Goal: Information Seeking & Learning: Learn about a topic

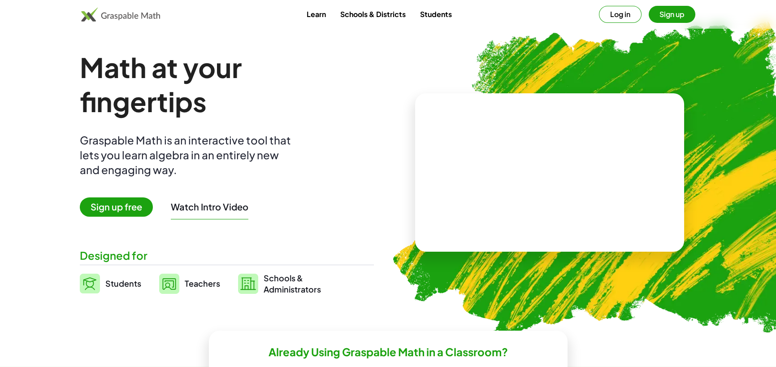
click at [599, 13] on button "Log in" at bounding box center [620, 14] width 43 height 17
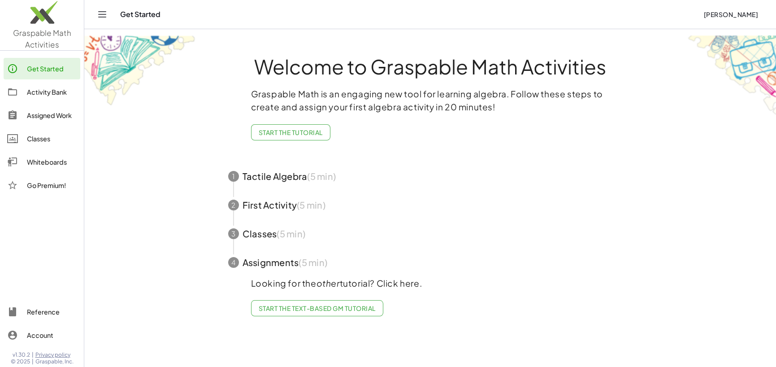
click at [285, 191] on span "button" at bounding box center [431, 176] width 426 height 29
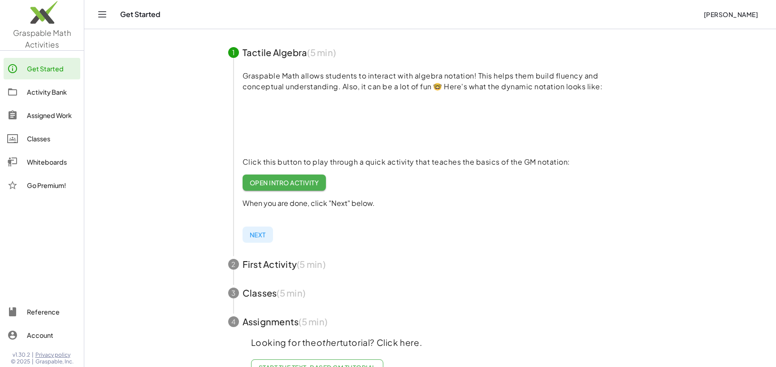
scroll to position [135, 0]
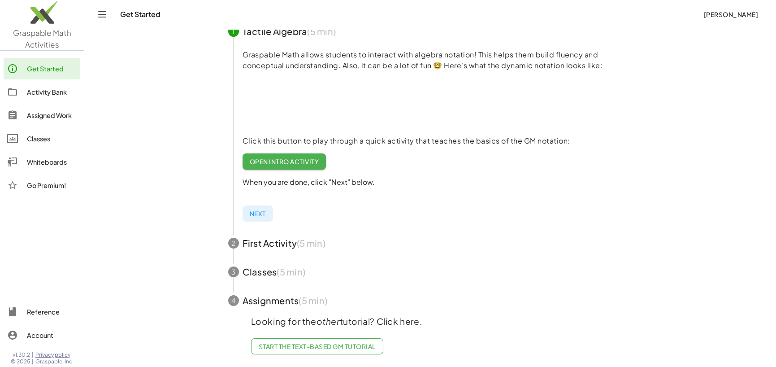
click at [66, 94] on div "Activity Bank" at bounding box center [52, 92] width 50 height 11
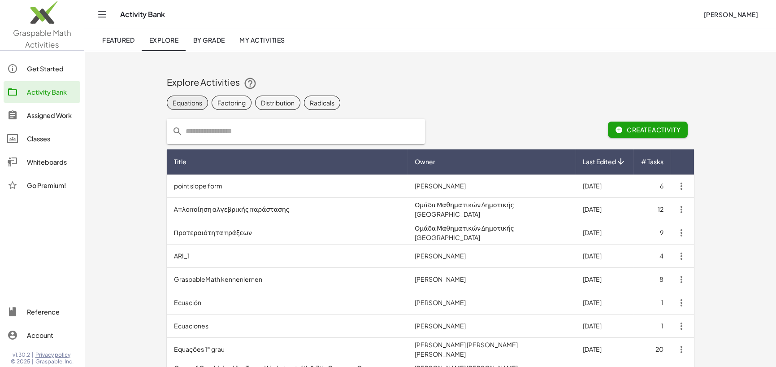
click at [202, 103] on div "Equations" at bounding box center [188, 102] width 30 height 9
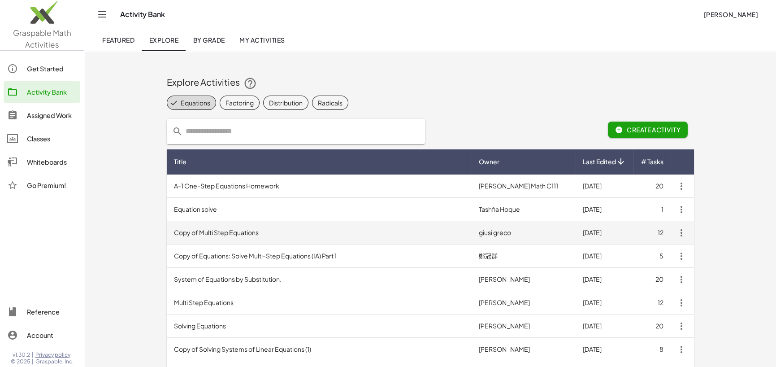
click at [246, 234] on td "Copy of Multi Step Equations" at bounding box center [319, 232] width 305 height 23
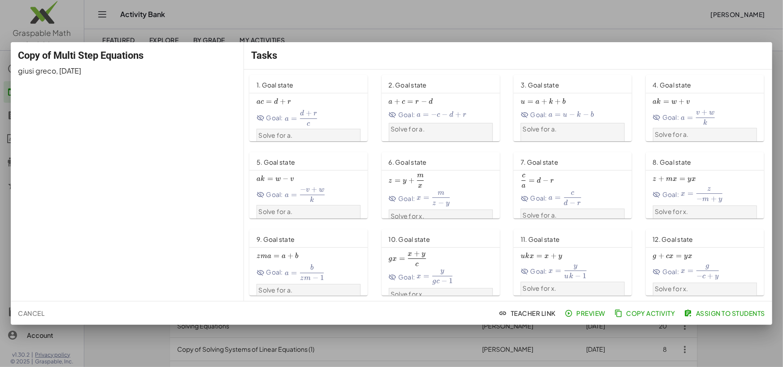
click at [313, 86] on div "1. Goal state" at bounding box center [308, 84] width 118 height 18
click at [312, 118] on span "+" at bounding box center [309, 113] width 6 height 9
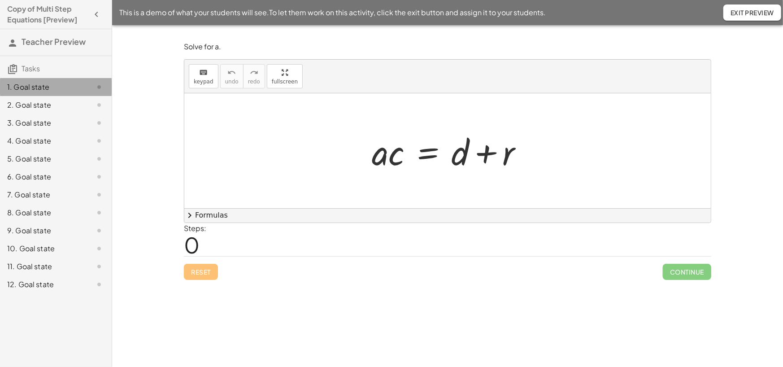
click at [73, 92] on div "1. Goal state" at bounding box center [43, 87] width 72 height 11
click at [204, 218] on button "chevron_right Formulas" at bounding box center [447, 215] width 527 height 14
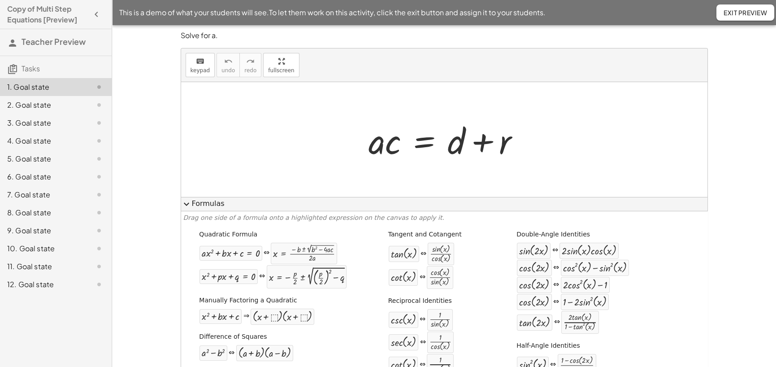
click at [187, 208] on span "expand_more" at bounding box center [186, 204] width 11 height 11
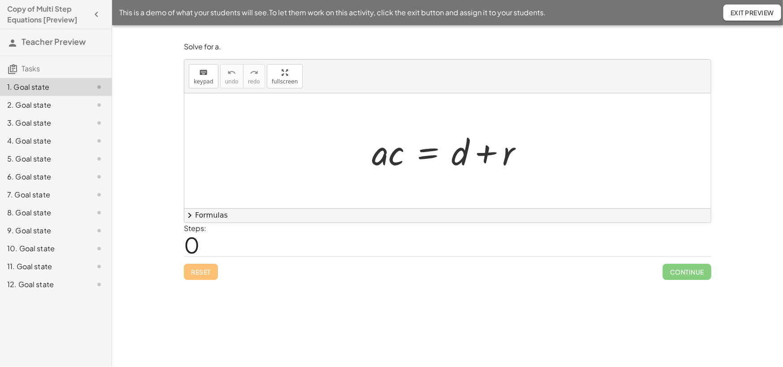
click at [754, 11] on span "Exit Preview" at bounding box center [753, 13] width 44 height 8
drag, startPoint x: 394, startPoint y: 161, endPoint x: 475, endPoint y: 187, distance: 85.2
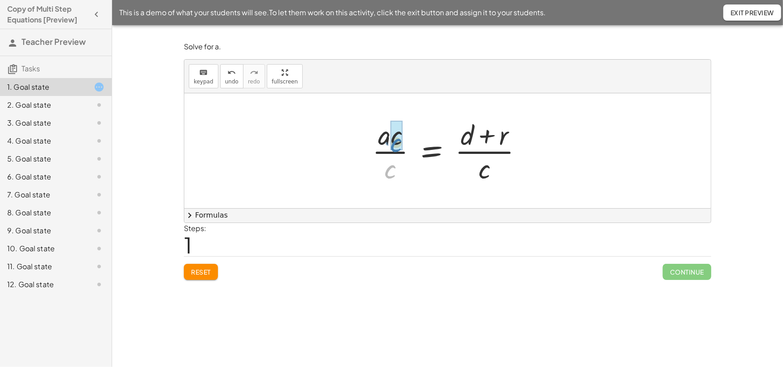
drag, startPoint x: 392, startPoint y: 177, endPoint x: 398, endPoint y: 150, distance: 27.2
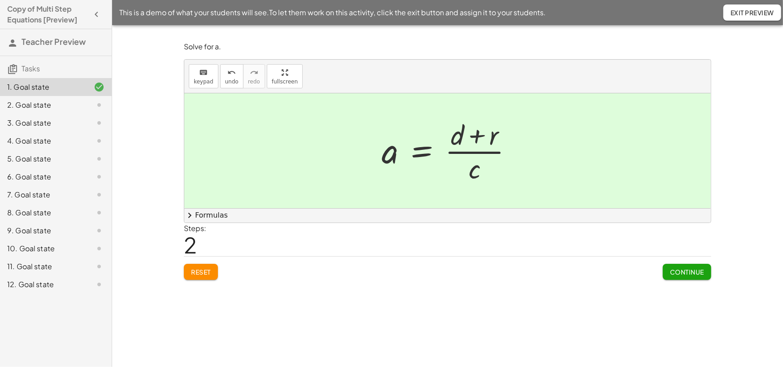
click at [683, 276] on span "Continue" at bounding box center [687, 272] width 34 height 8
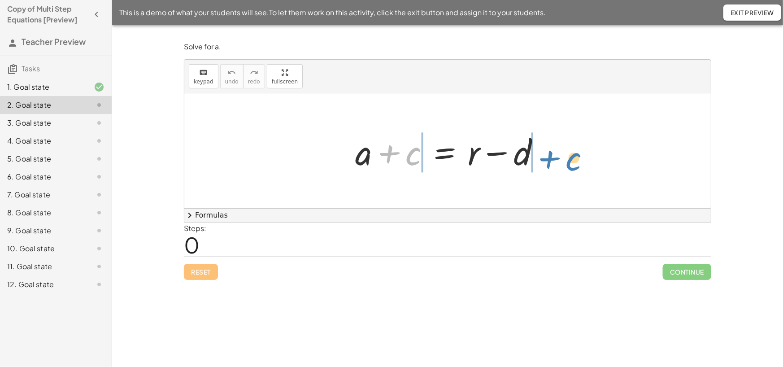
drag, startPoint x: 404, startPoint y: 161, endPoint x: 564, endPoint y: 166, distance: 160.2
click at [564, 166] on div "+ c + a + c = + r − d" at bounding box center [447, 150] width 527 height 115
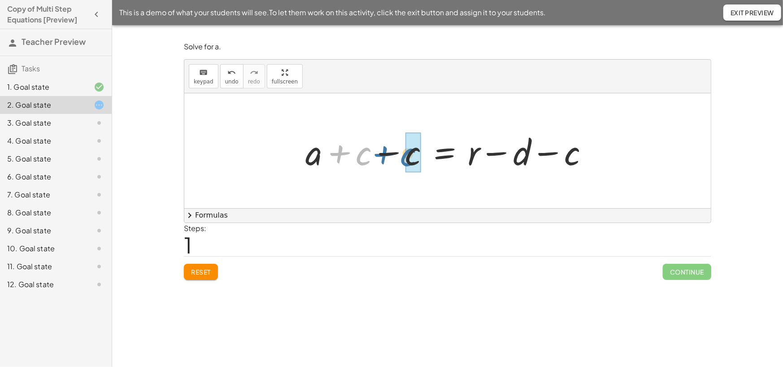
drag, startPoint x: 346, startPoint y: 156, endPoint x: 392, endPoint y: 157, distance: 46.2
click at [392, 157] on div at bounding box center [451, 151] width 300 height 46
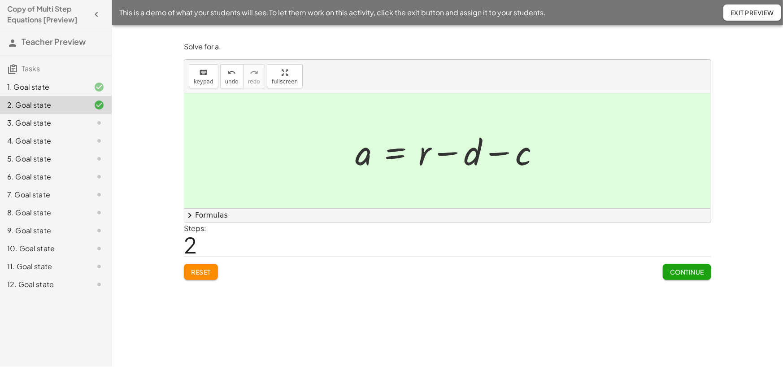
click at [690, 276] on span "Continue" at bounding box center [687, 272] width 34 height 8
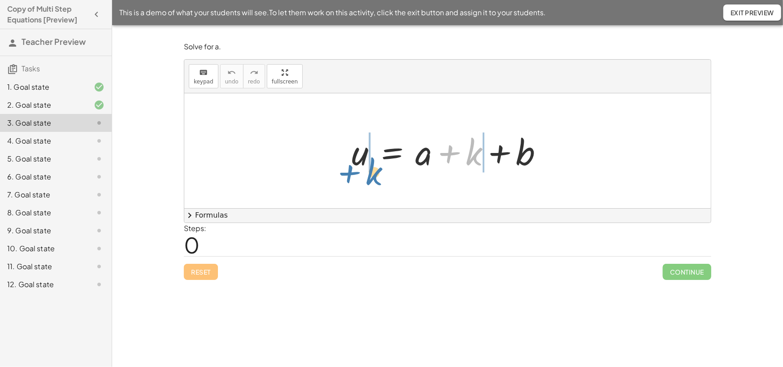
drag, startPoint x: 477, startPoint y: 158, endPoint x: 377, endPoint y: 178, distance: 101.9
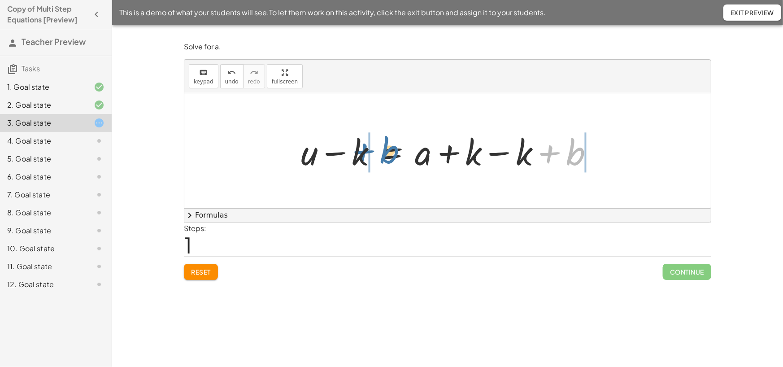
drag, startPoint x: 568, startPoint y: 160, endPoint x: 381, endPoint y: 157, distance: 187.5
click at [381, 157] on div at bounding box center [450, 151] width 309 height 46
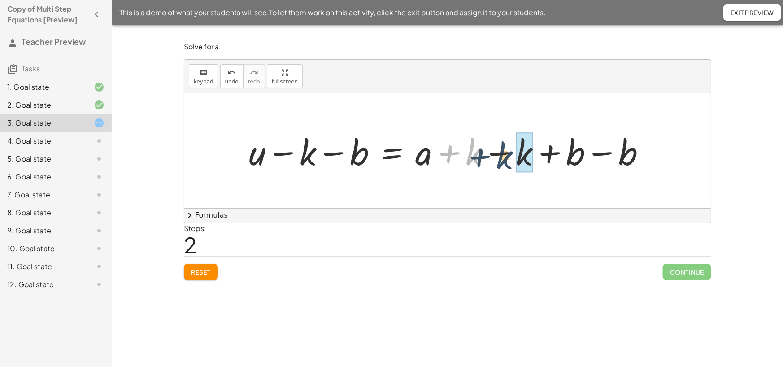
drag, startPoint x: 468, startPoint y: 158, endPoint x: 512, endPoint y: 160, distance: 44.4
click at [511, 160] on div at bounding box center [450, 151] width 413 height 46
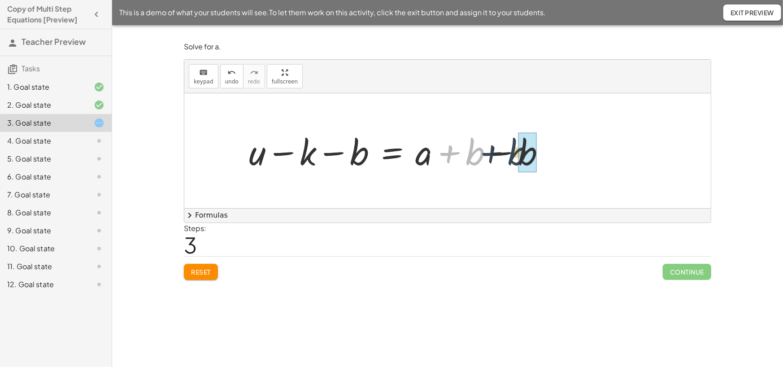
drag, startPoint x: 468, startPoint y: 156, endPoint x: 514, endPoint y: 156, distance: 46.2
click at [513, 156] on div at bounding box center [400, 151] width 313 height 46
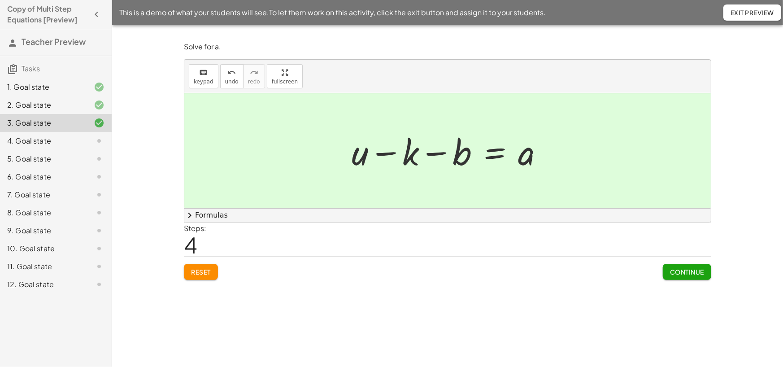
click at [685, 276] on span "Continue" at bounding box center [687, 272] width 34 height 8
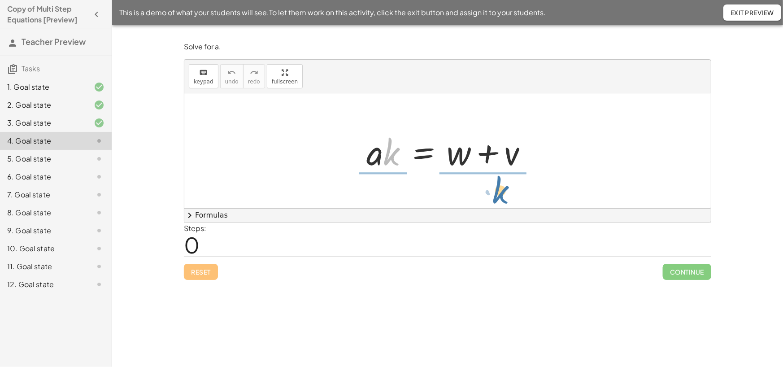
drag, startPoint x: 391, startPoint y: 162, endPoint x: 502, endPoint y: 200, distance: 117.6
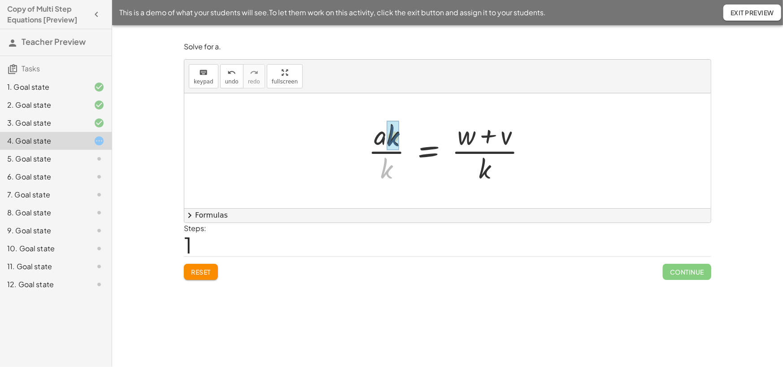
drag, startPoint x: 385, startPoint y: 176, endPoint x: 394, endPoint y: 137, distance: 39.6
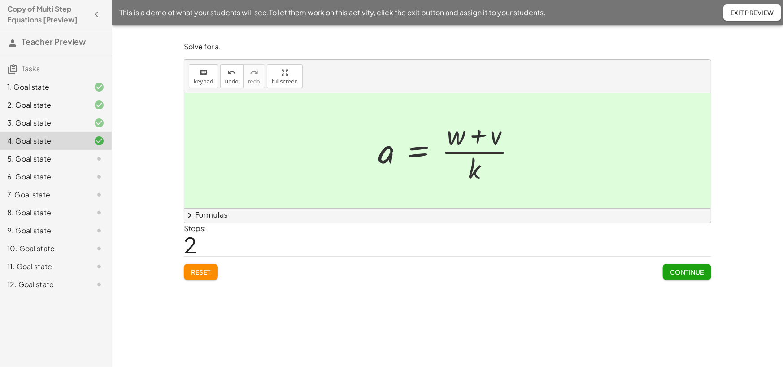
click at [697, 276] on span "Continue" at bounding box center [687, 272] width 34 height 8
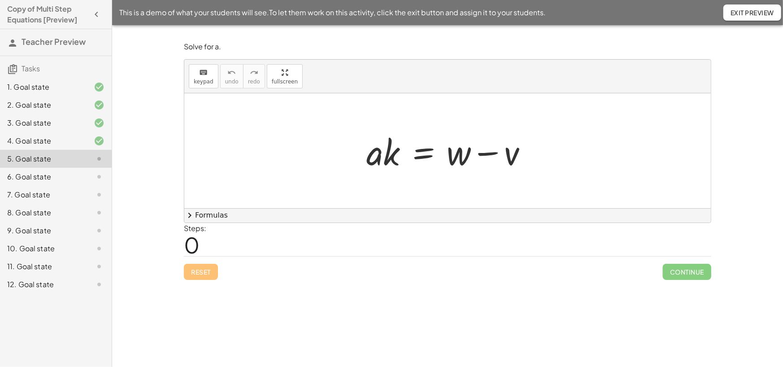
click at [453, 47] on p "Solve for a." at bounding box center [447, 47] width 527 height 10
